Goal: Task Accomplishment & Management: Complete application form

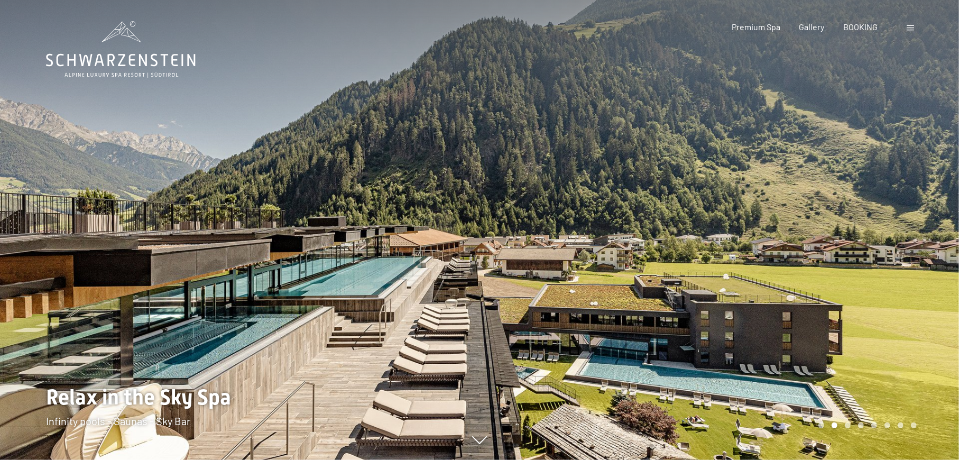
click at [908, 28] on span at bounding box center [910, 27] width 7 height 5
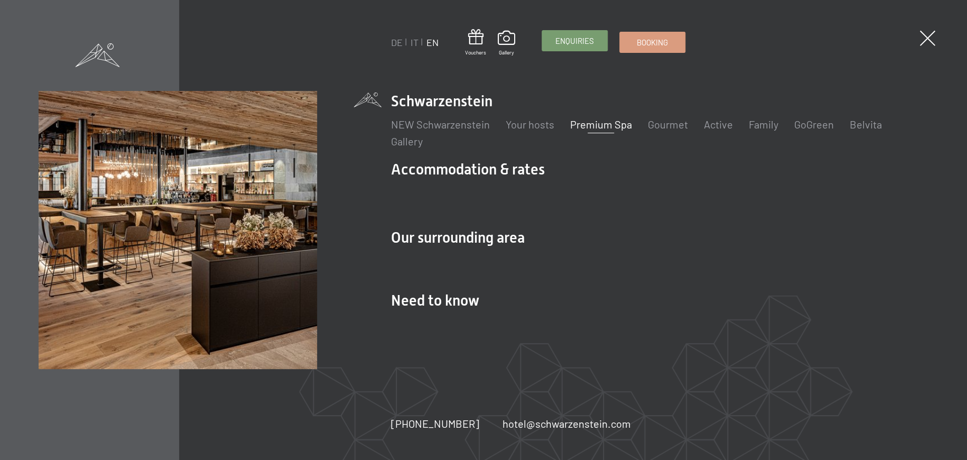
click at [572, 45] on span "Enquiries" at bounding box center [575, 40] width 39 height 11
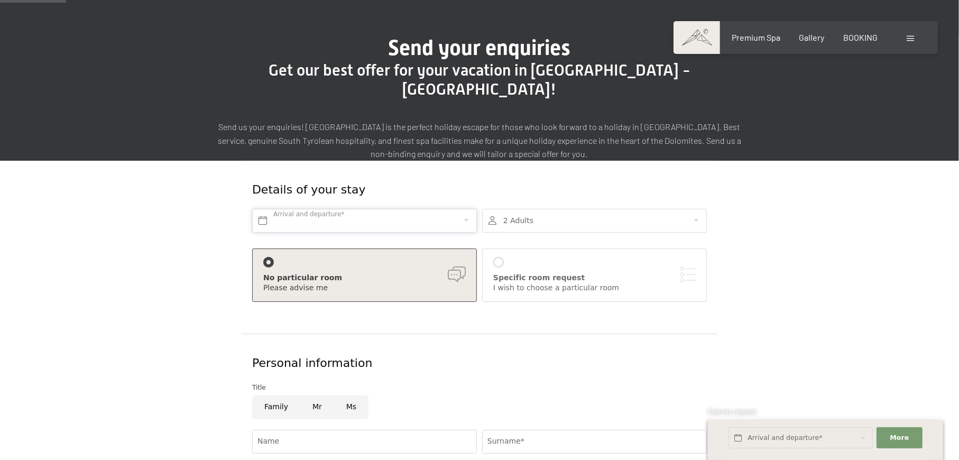
click at [396, 209] on input "text" at bounding box center [364, 221] width 225 height 24
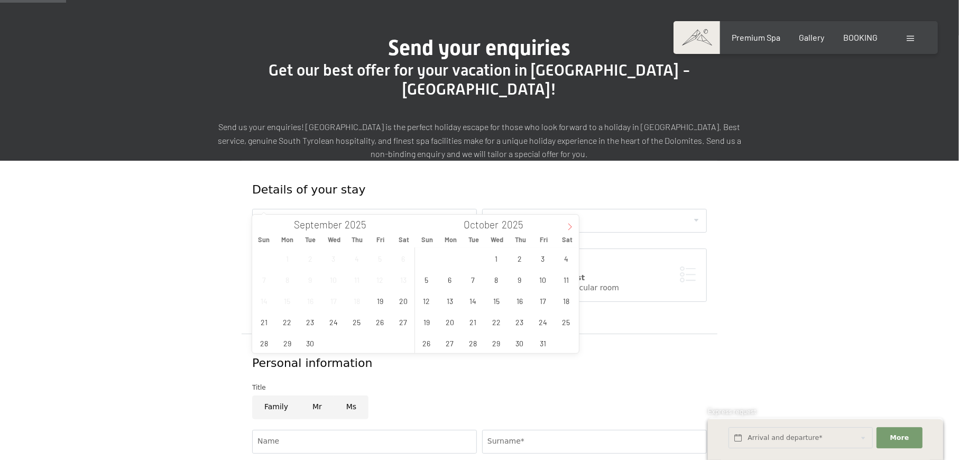
click at [565, 227] on span at bounding box center [570, 224] width 18 height 18
type input "2026"
click at [548, 300] on span "16" at bounding box center [542, 300] width 21 height 21
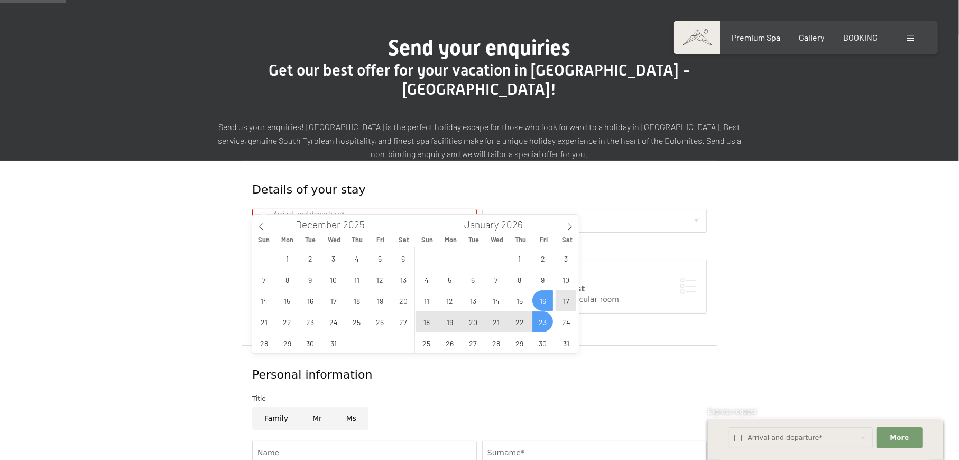
click at [544, 315] on span "23" at bounding box center [542, 321] width 21 height 21
type input "[DATE] - [DATE]"
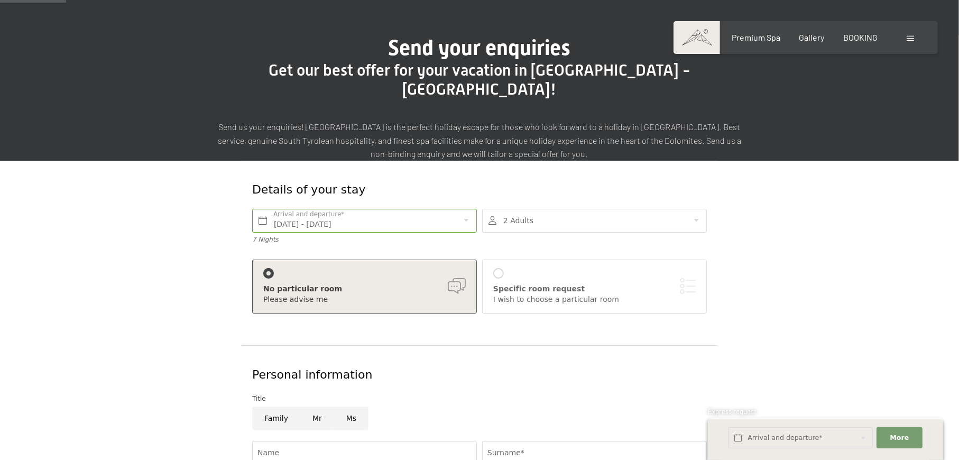
click at [555, 209] on div at bounding box center [594, 221] width 225 height 24
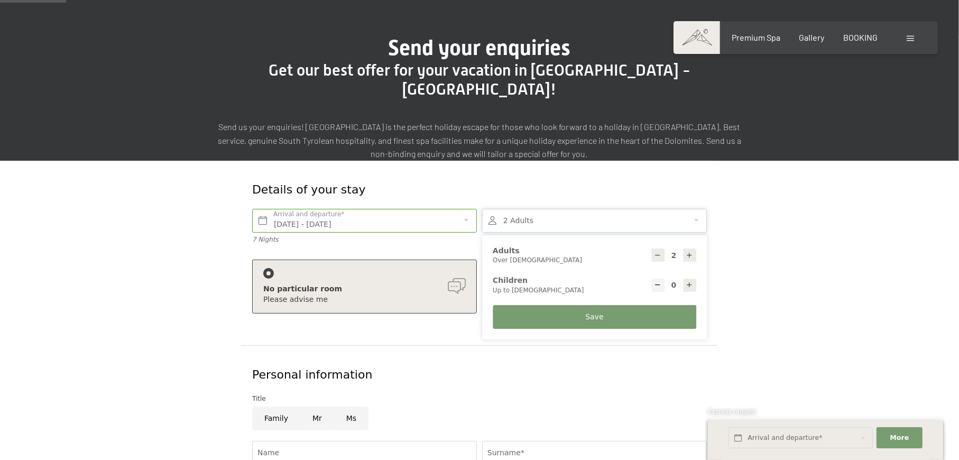
click at [691, 281] on icon at bounding box center [689, 284] width 7 height 7
type input "1"
select select
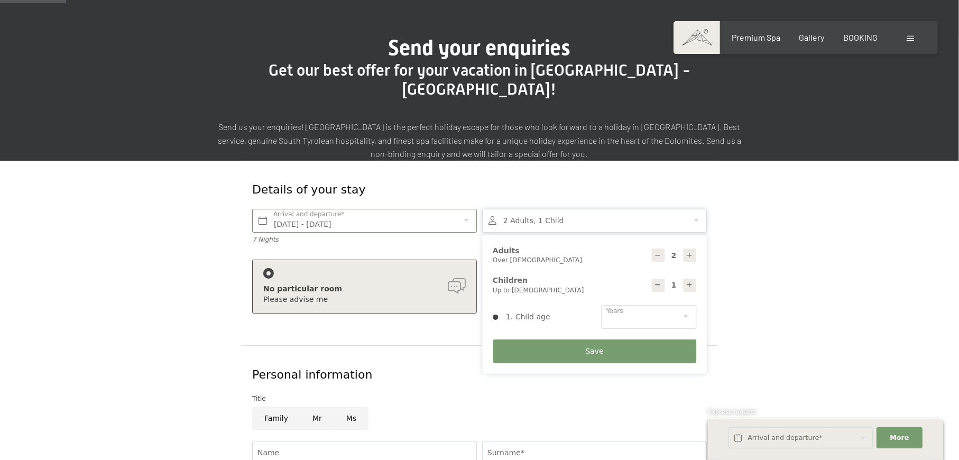
click at [691, 281] on icon at bounding box center [689, 284] width 7 height 7
type input "2"
select select
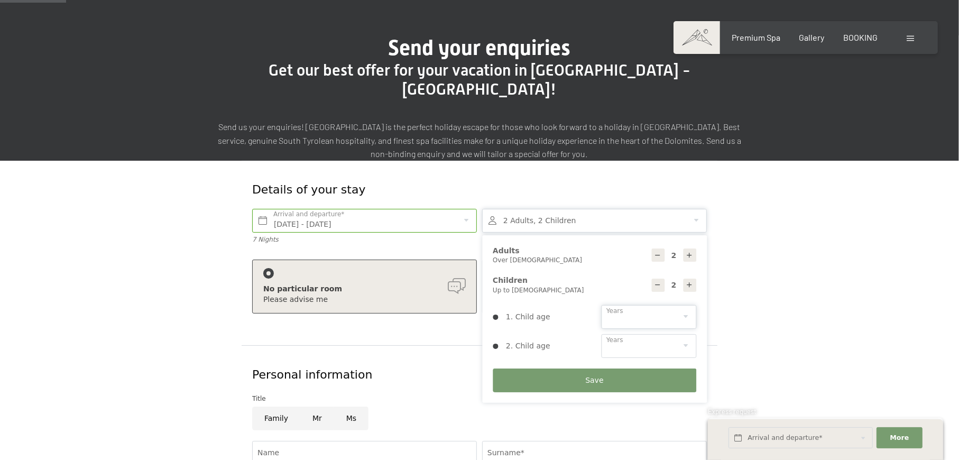
click at [662, 305] on select "0 1 2 3 4 5 6 7 8 9 10 11 12 13 14" at bounding box center [648, 317] width 95 height 24
select select "7"
click at [601, 305] on select "0 1 2 3 4 5 6 7 8 9 10 11 12 13 14" at bounding box center [648, 317] width 95 height 24
click at [633, 334] on select "0 1 2 3 4 5 6 7 8 9 10 11 12 13 14" at bounding box center [648, 346] width 95 height 24
select select "13"
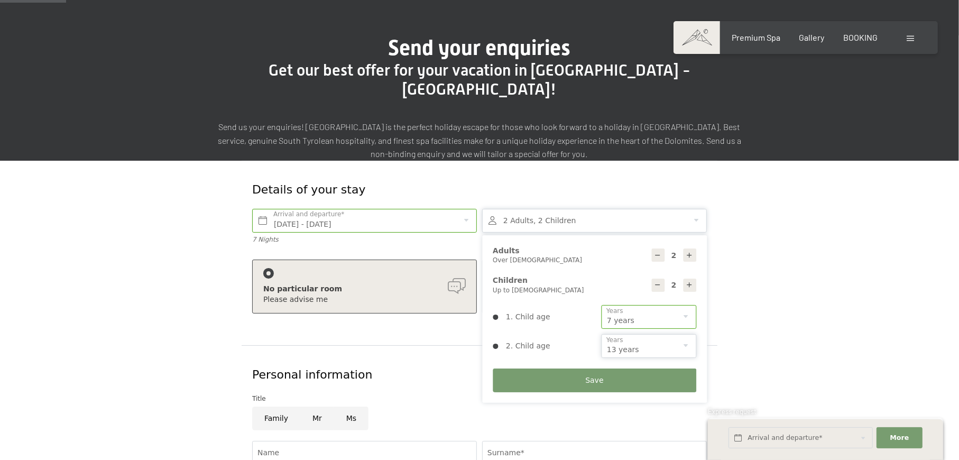
click at [601, 334] on select "0 1 2 3 4 5 6 7 8 9 10 11 12 13 14" at bounding box center [648, 346] width 95 height 24
click at [593, 375] on span "Save" at bounding box center [594, 380] width 18 height 11
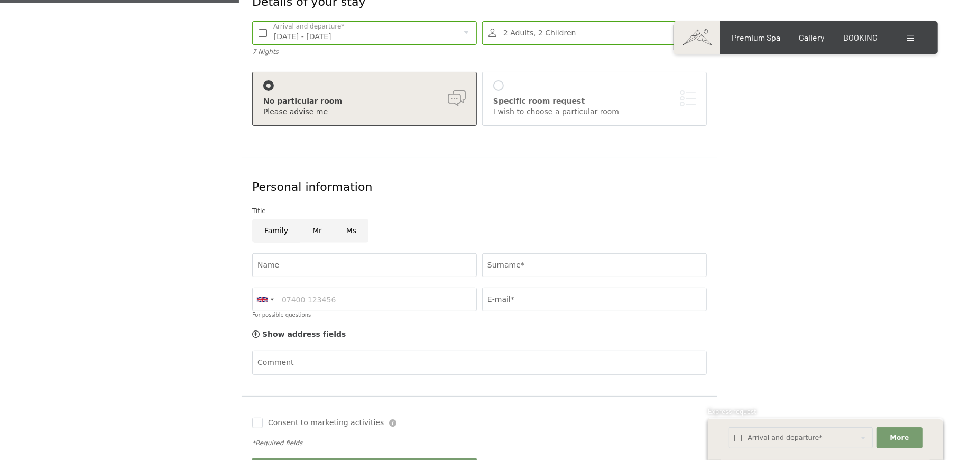
scroll to position [282, 0]
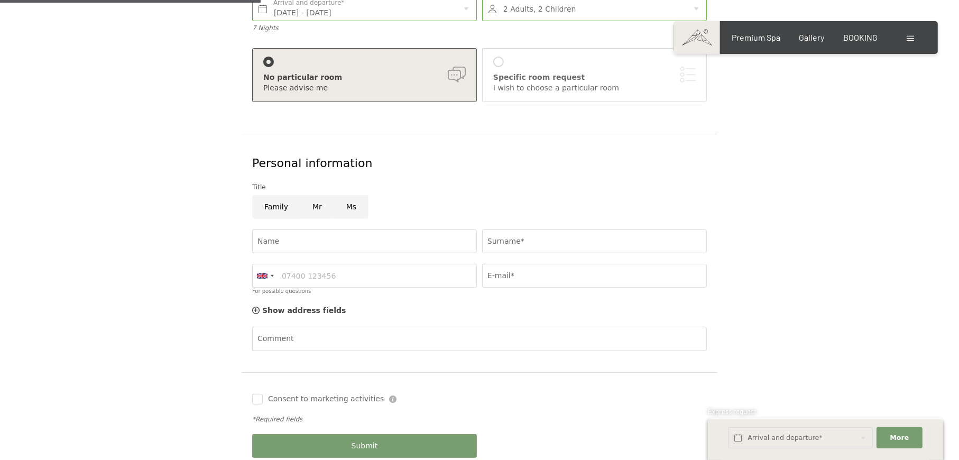
click at [308, 195] on input "Mr" at bounding box center [317, 207] width 34 height 24
radio input "true"
click at [312, 229] on input "Name" at bounding box center [364, 241] width 225 height 24
type input "[PERSON_NAME]"
type input "AKEGAWA PIERRE"
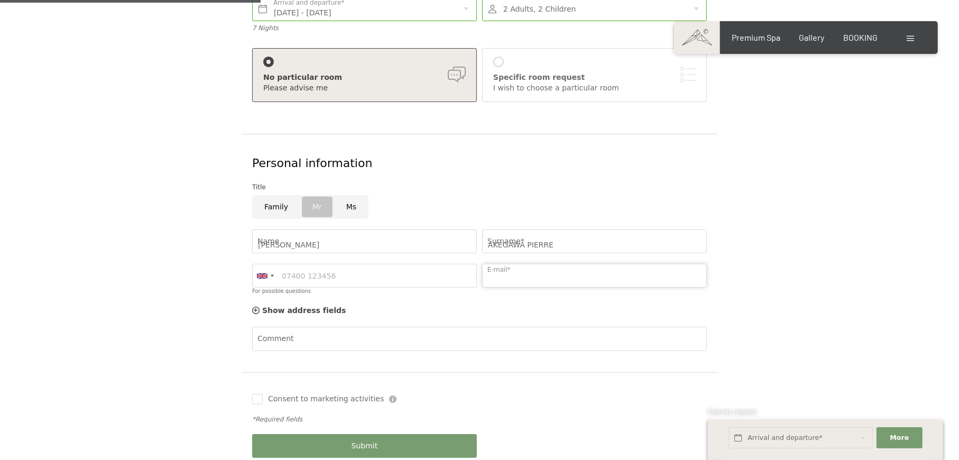
type input "[EMAIL_ADDRESS][DOMAIN_NAME]"
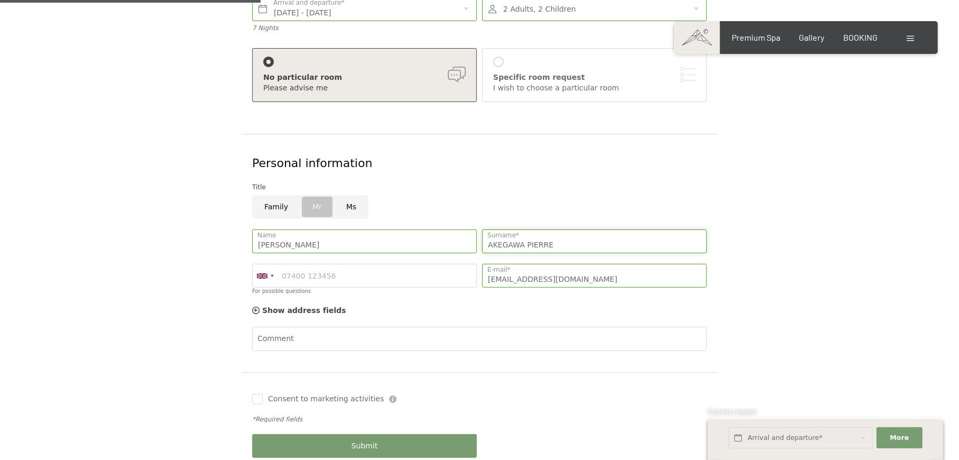
click at [521, 229] on input "AKEGAWA PIERRE" at bounding box center [594, 241] width 225 height 24
type input "PIERRE"
click at [274, 264] on div at bounding box center [265, 275] width 24 height 23
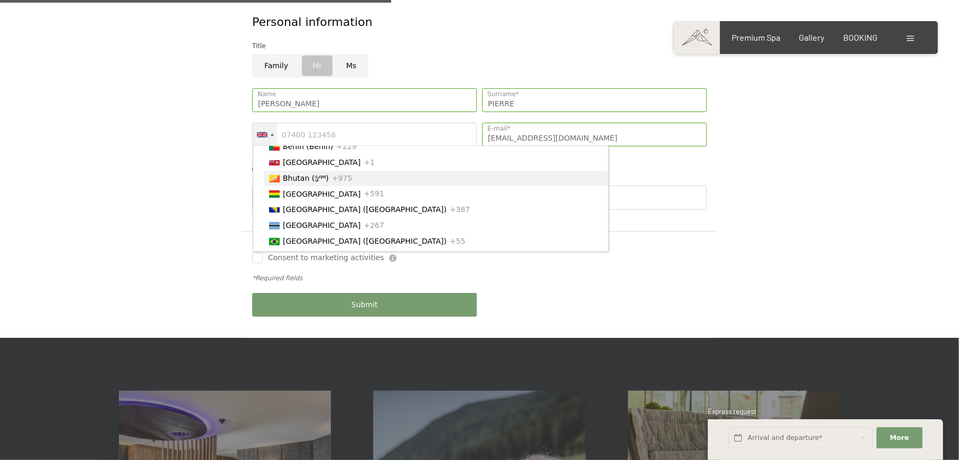
scroll to position [493, 0]
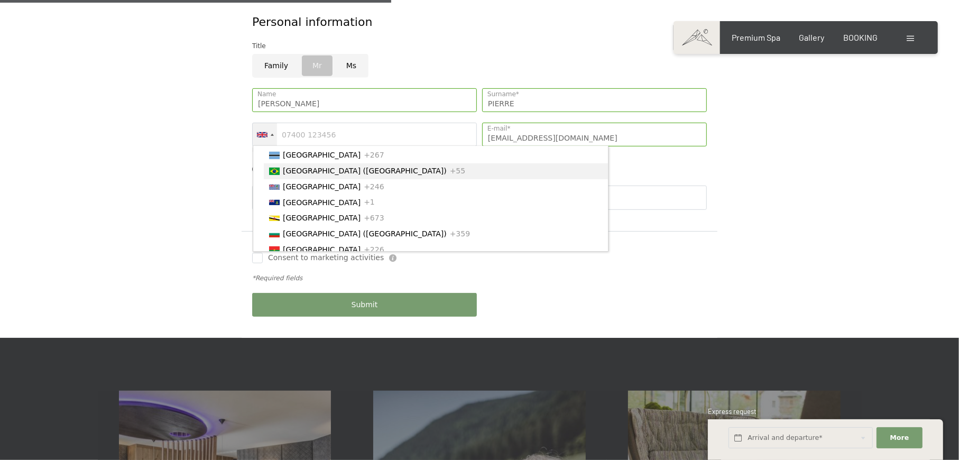
click at [323, 175] on span "[GEOGRAPHIC_DATA] ([GEOGRAPHIC_DATA])" at bounding box center [365, 171] width 164 height 8
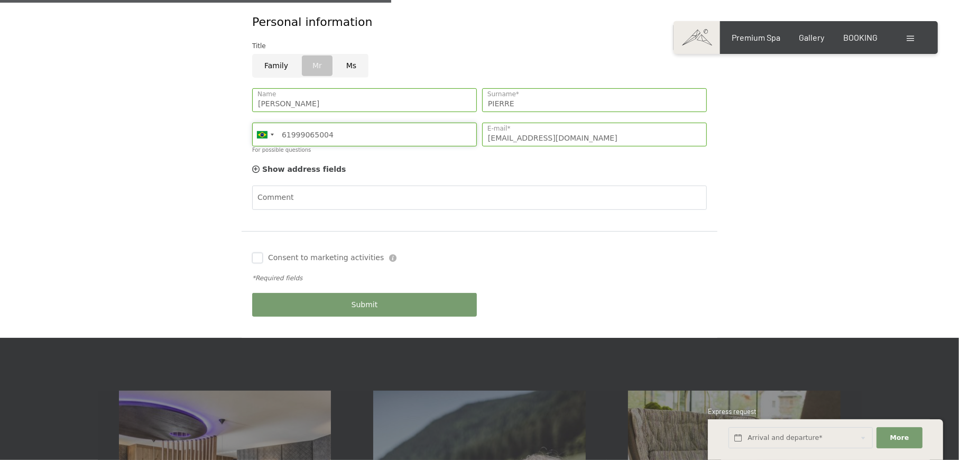
type input "61999065004"
click at [262, 253] on input "Consent to marketing activities" at bounding box center [257, 258] width 11 height 11
checkbox input "true"
click at [381, 293] on button "Submit" at bounding box center [364, 305] width 225 height 24
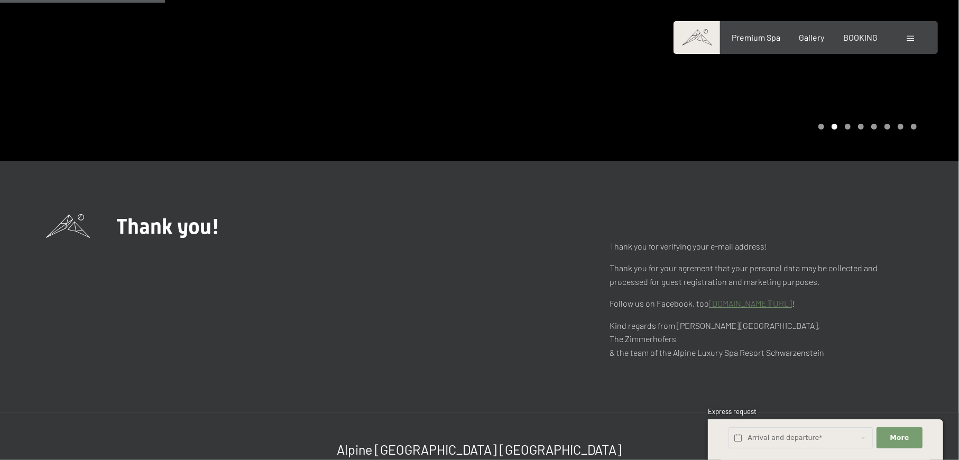
scroll to position [141, 0]
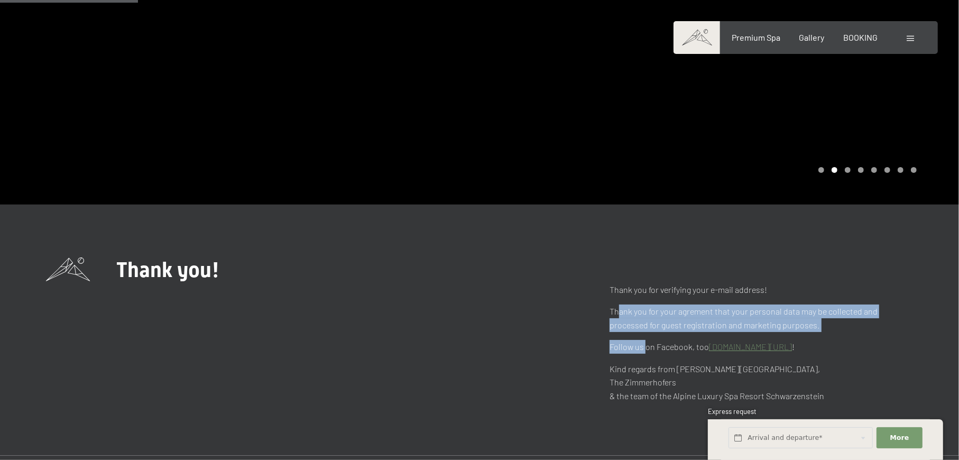
drag, startPoint x: 619, startPoint y: 305, endPoint x: 644, endPoint y: 348, distance: 49.5
click at [644, 348] on div "Thank you for verifying your e-mail address! Thank you for your agrement that y…" at bounding box center [760, 343] width 303 height 120
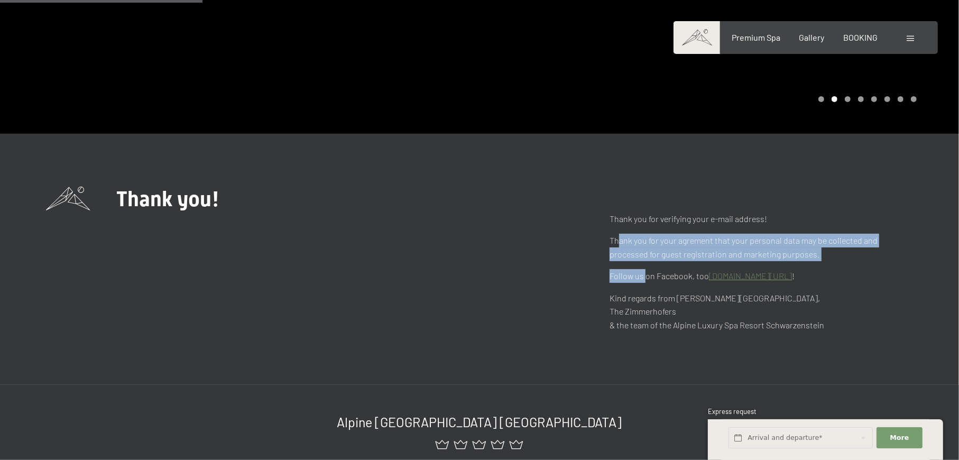
scroll to position [0, 0]
